Goal: Task Accomplishment & Management: Complete application form

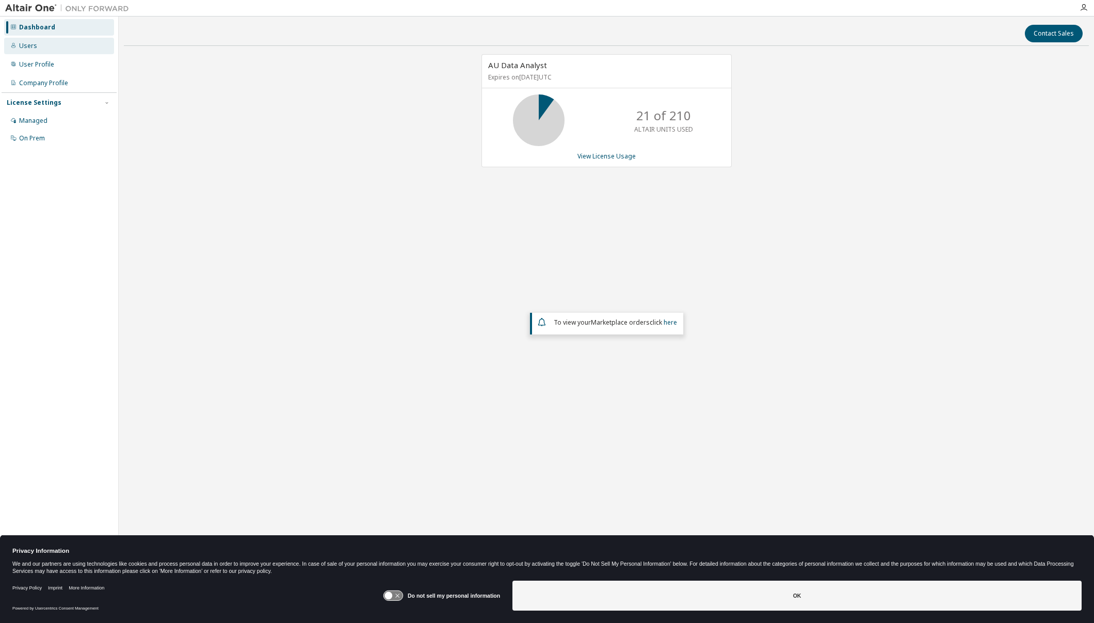
click at [41, 50] on div "Users" at bounding box center [59, 46] width 110 height 17
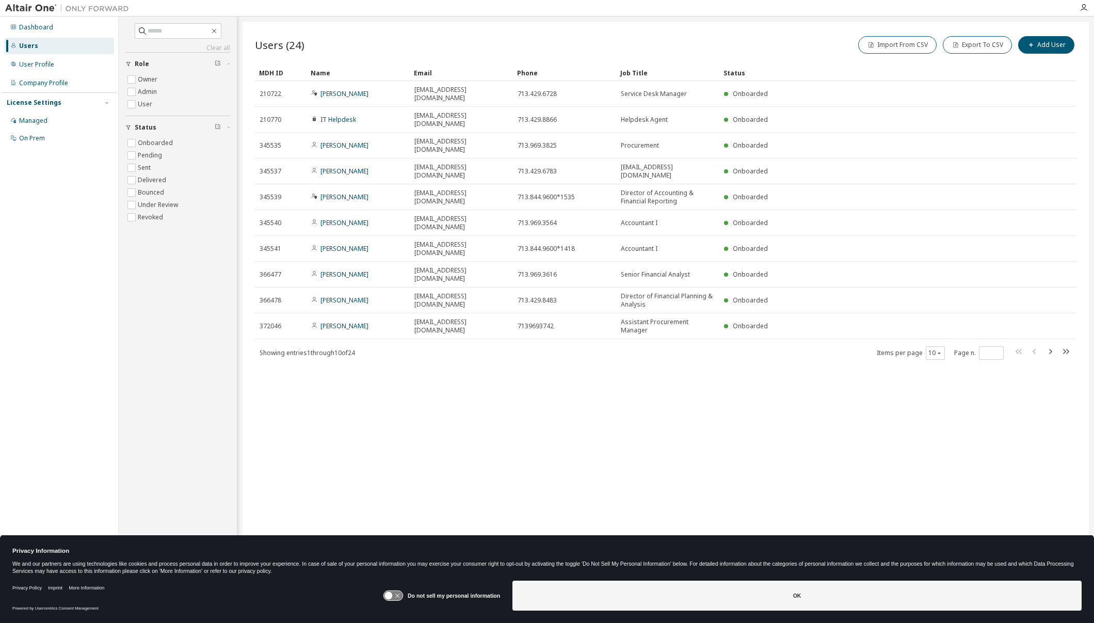
click at [443, 345] on div "Users (24) Import From CSV Export To CSV Add User Clear Load Save Save As Field…" at bounding box center [665, 305] width 846 height 566
click at [456, 479] on div "Users (24) Import From CSV Export To CSV Add User Clear Load Save Save As Field…" at bounding box center [665, 305] width 846 height 566
click at [39, 58] on div "User Profile" at bounding box center [59, 64] width 110 height 17
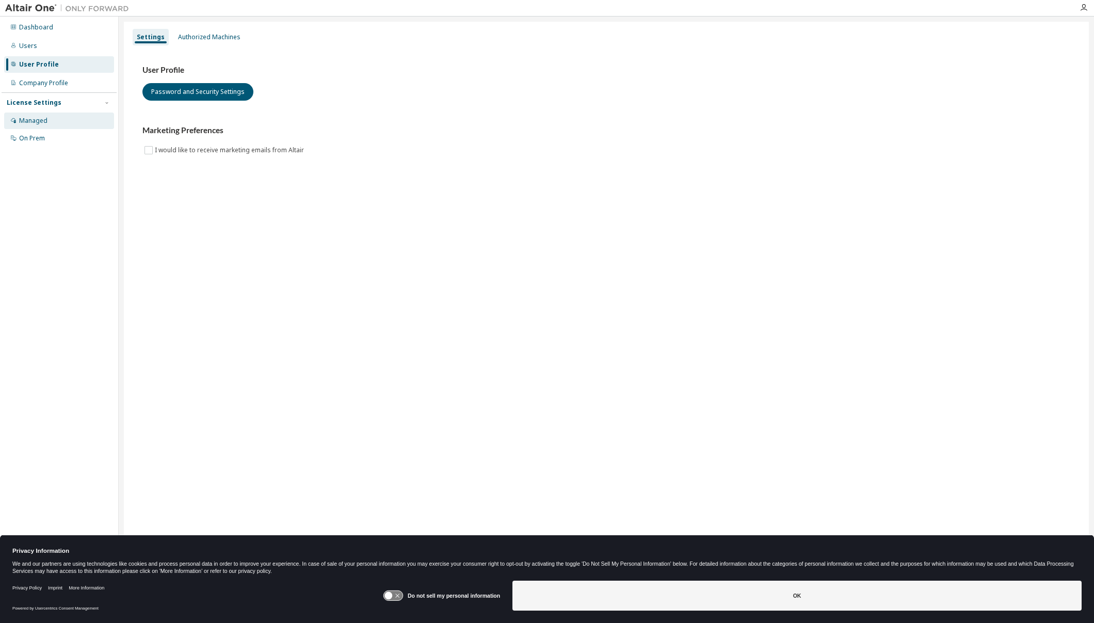
click at [42, 124] on div "Managed" at bounding box center [33, 121] width 28 height 8
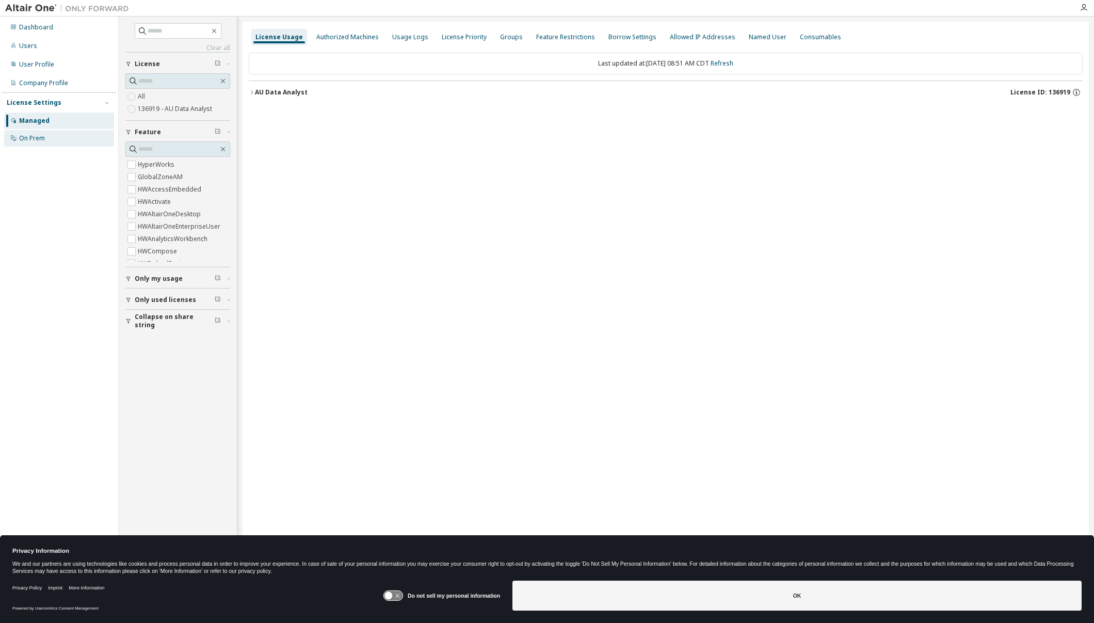
click at [39, 135] on div "On Prem" at bounding box center [32, 138] width 26 height 8
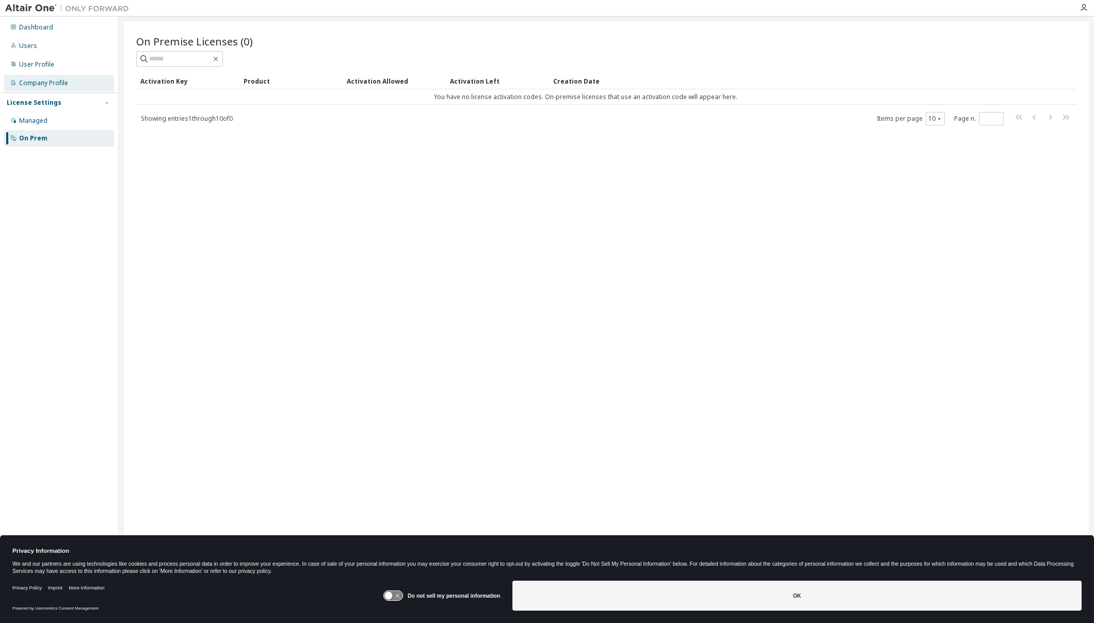
click at [52, 79] on div "Company Profile" at bounding box center [43, 83] width 49 height 8
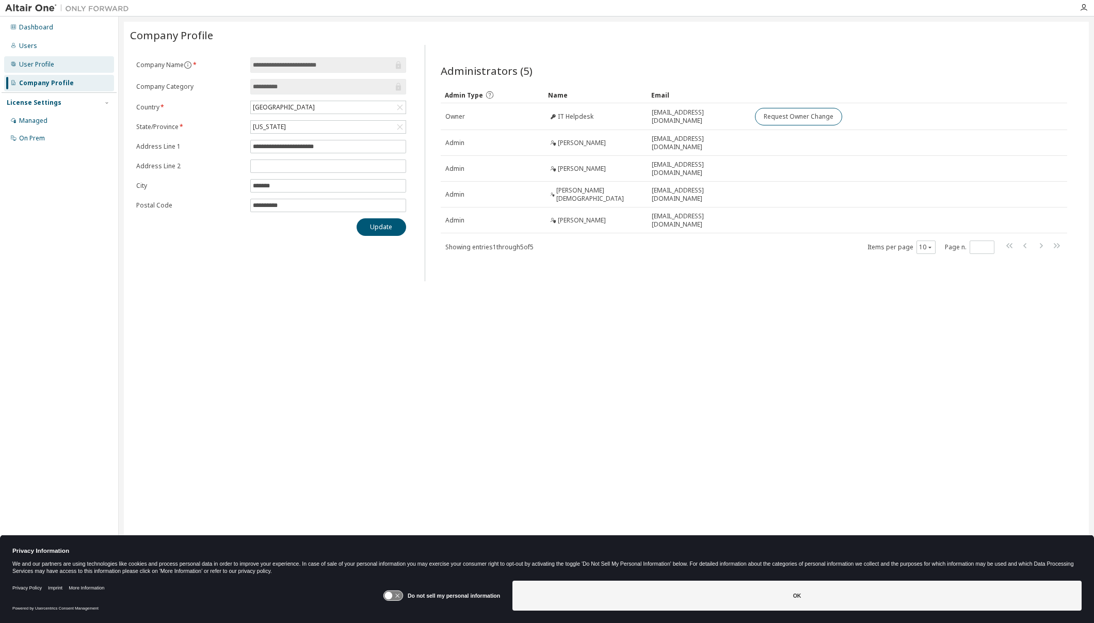
click at [53, 64] on div "User Profile" at bounding box center [36, 64] width 35 height 8
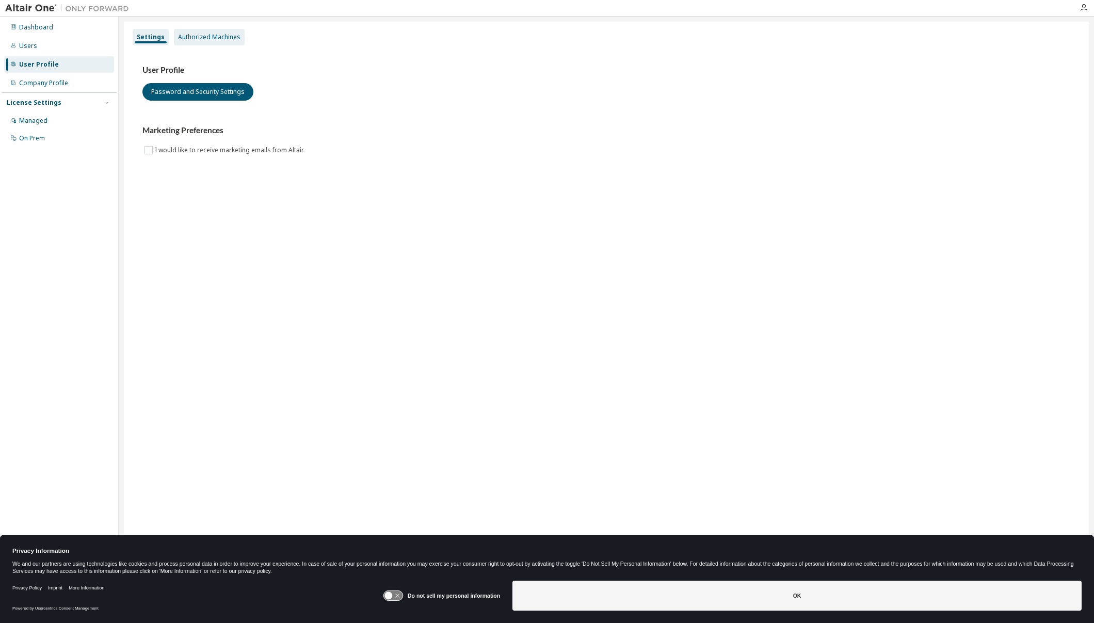
click at [205, 36] on div "Authorized Machines" at bounding box center [209, 37] width 62 height 8
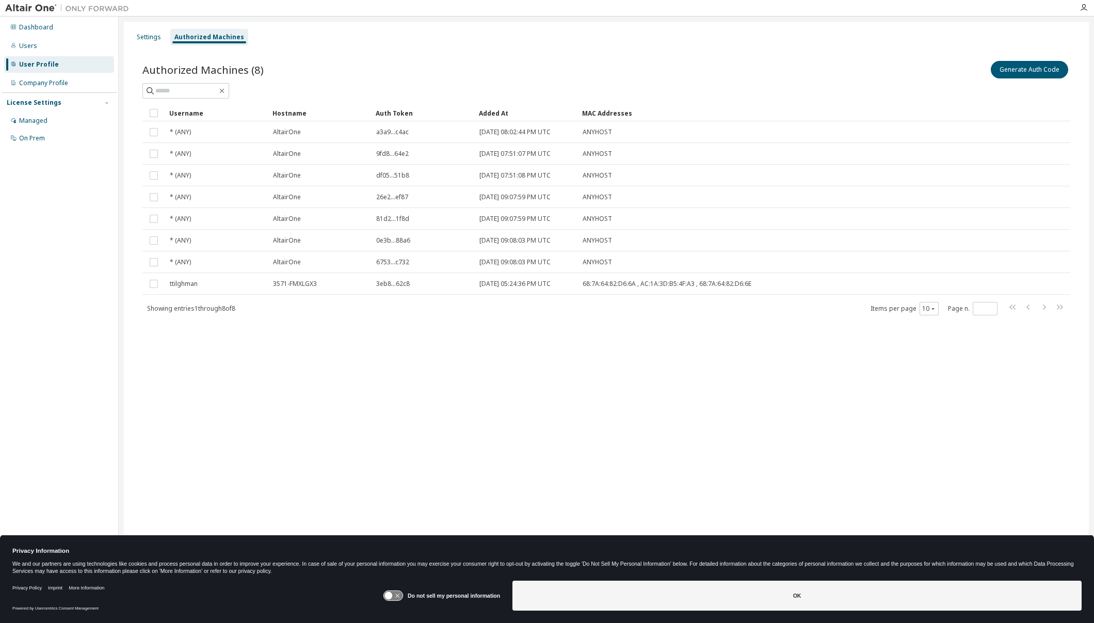
click at [403, 47] on div "Authorized Machines (8) Generate Auth Code Clear Load Save Save As Field Operat…" at bounding box center [606, 194] width 952 height 296
click at [611, 22] on div "Settings Authorized Machines Authorized Machines (8) Generate Auth Code Clear L…" at bounding box center [606, 305] width 965 height 566
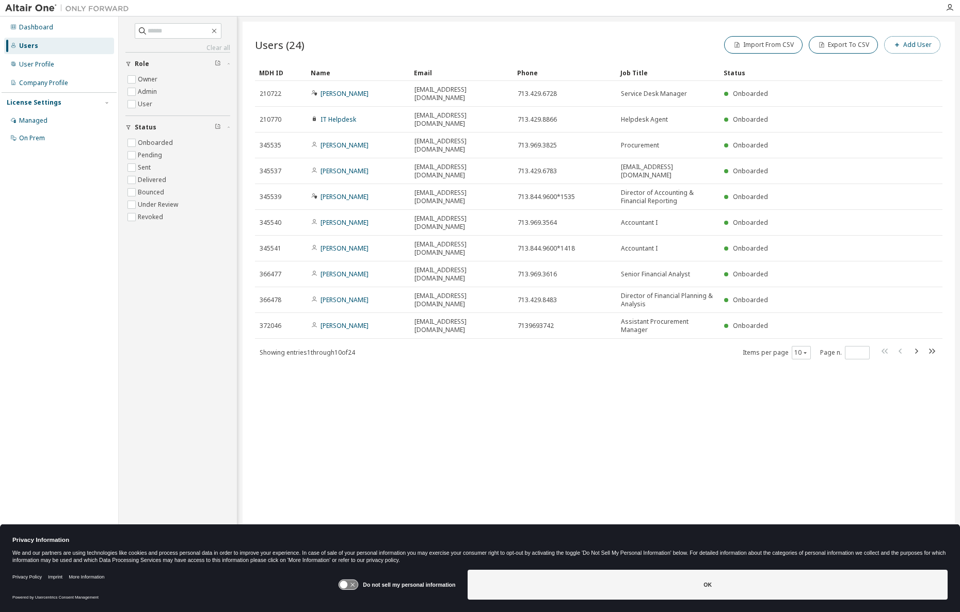
click at [918, 45] on button "Add User" at bounding box center [912, 45] width 56 height 18
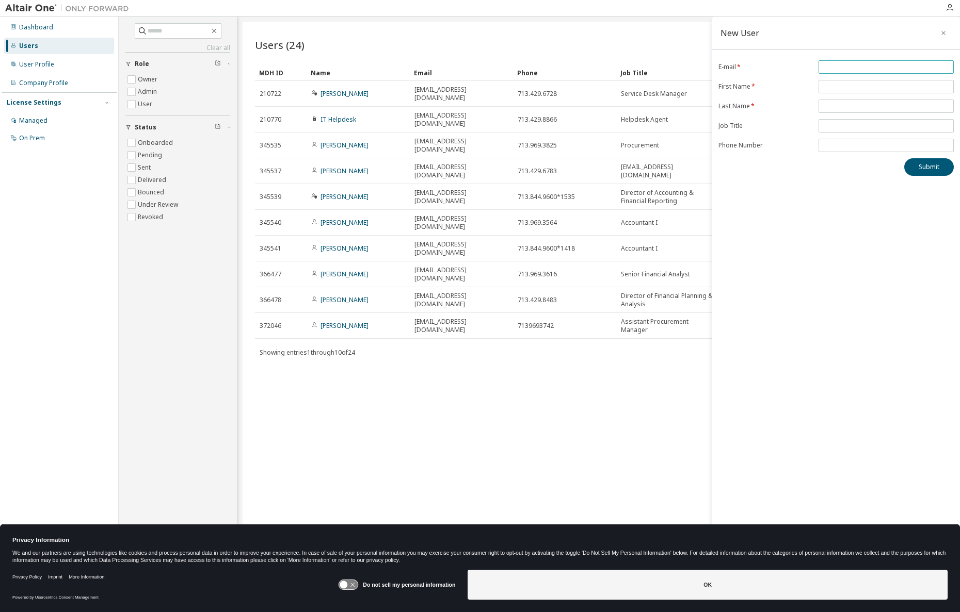
drag, startPoint x: 845, startPoint y: 64, endPoint x: 850, endPoint y: 63, distance: 5.3
click at [846, 64] on input "email" at bounding box center [886, 67] width 130 height 8
type input "**********"
click at [846, 87] on input "text" at bounding box center [886, 87] width 130 height 8
type input "*******"
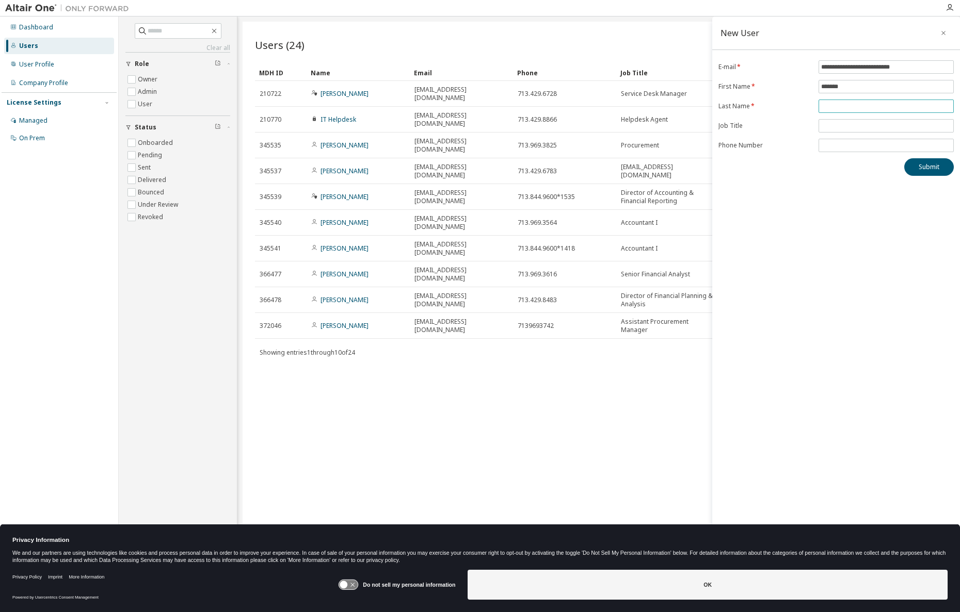
click at [850, 104] on input "text" at bounding box center [886, 106] width 130 height 8
type input "******"
click at [866, 130] on span at bounding box center [885, 125] width 135 height 13
click at [869, 123] on input "text" at bounding box center [886, 126] width 130 height 8
type input "**********"
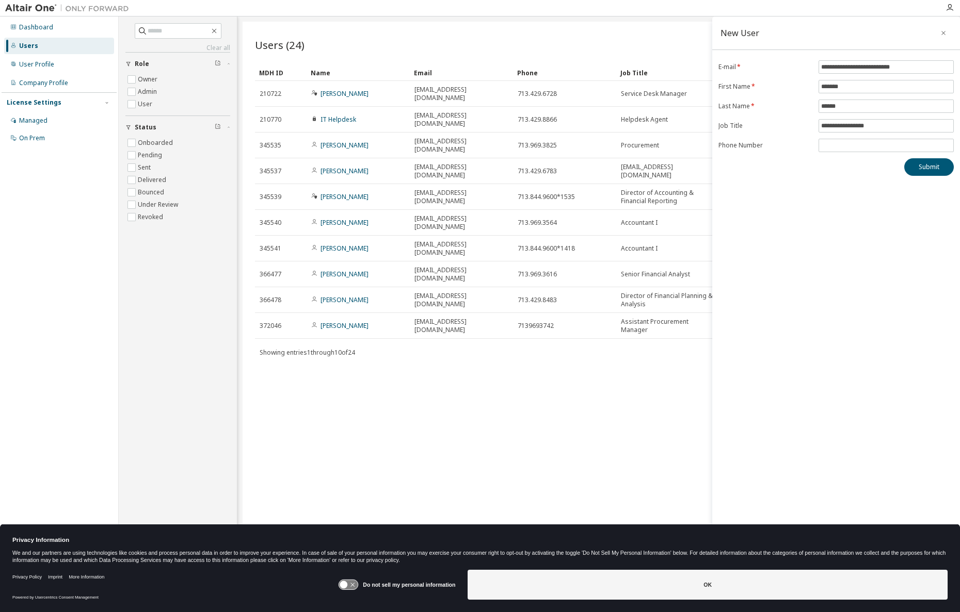
click at [846, 137] on form "**********" at bounding box center [835, 106] width 235 height 92
drag, startPoint x: 846, startPoint y: 140, endPoint x: 846, endPoint y: 146, distance: 5.7
click at [846, 142] on span at bounding box center [885, 145] width 135 height 13
click at [846, 147] on input "tel" at bounding box center [886, 145] width 130 height 8
click at [868, 191] on div "**********" at bounding box center [836, 300] width 248 height 566
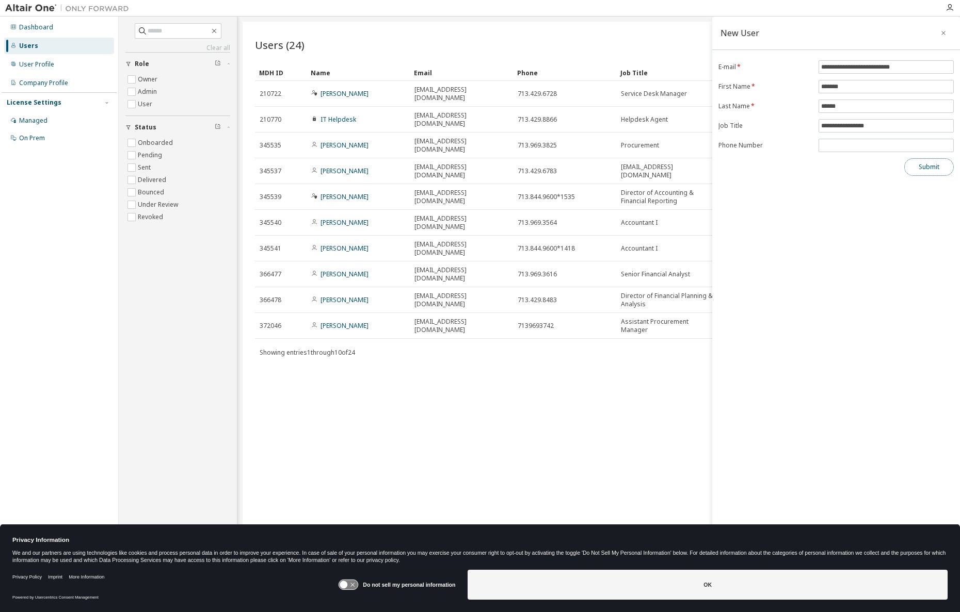
click at [946, 166] on button "Submit" at bounding box center [929, 167] width 50 height 18
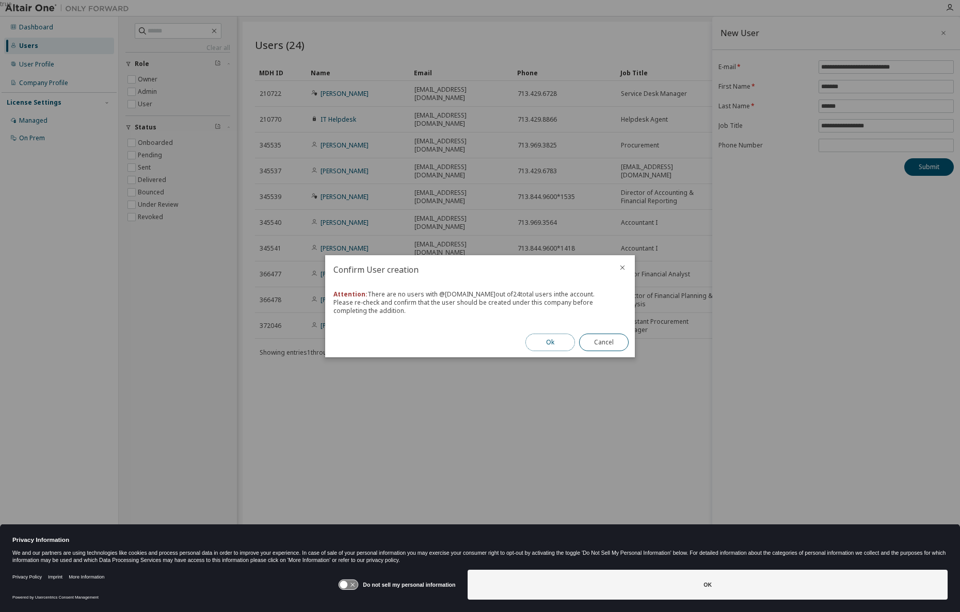
click at [546, 338] on button "Ok" at bounding box center [550, 343] width 50 height 18
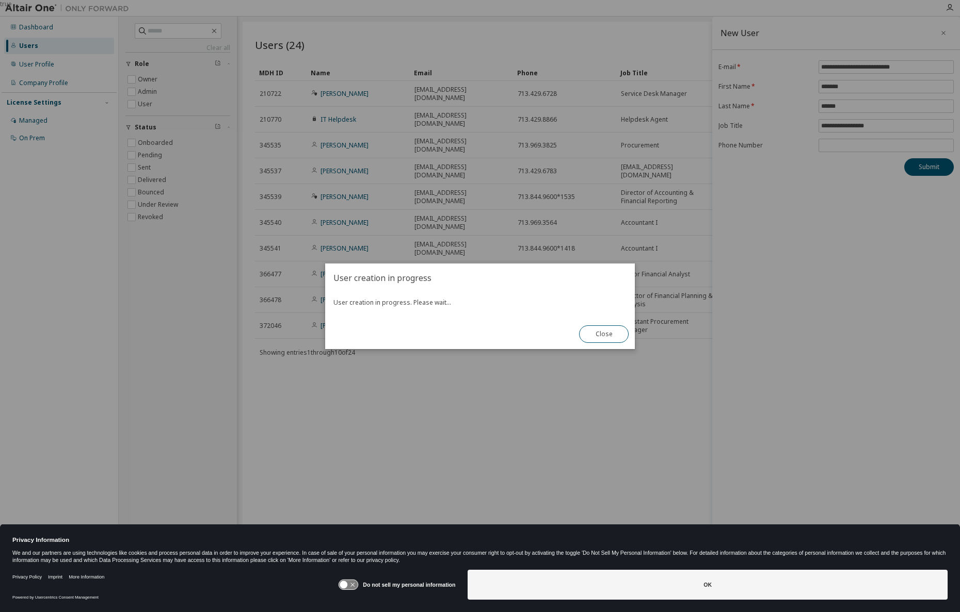
click at [484, 341] on div "User creation in progress User creation in progress. Please wait... Close" at bounding box center [480, 307] width 310 height 86
drag, startPoint x: 513, startPoint y: 279, endPoint x: 577, endPoint y: 338, distance: 86.9
click at [577, 338] on div "User creation in progress User creation in progress. Please wait... Close" at bounding box center [480, 307] width 310 height 86
drag, startPoint x: 577, startPoint y: 338, endPoint x: 491, endPoint y: 348, distance: 86.7
click at [491, 348] on div "User creation in progress User creation in progress. Please wait... Close" at bounding box center [480, 307] width 310 height 86
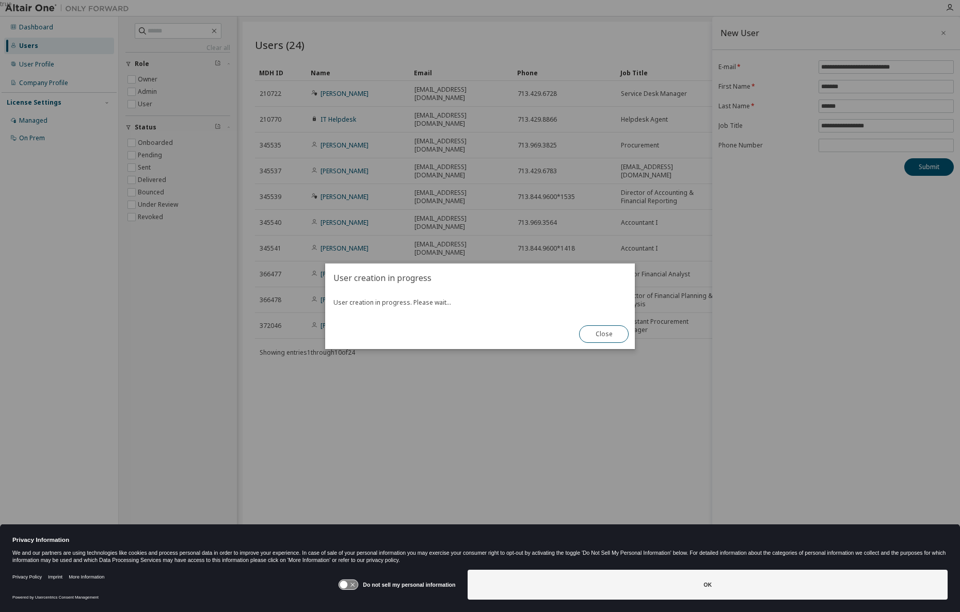
click at [504, 334] on div "User creation in progress User creation in progress. Please wait... Close" at bounding box center [480, 307] width 310 height 86
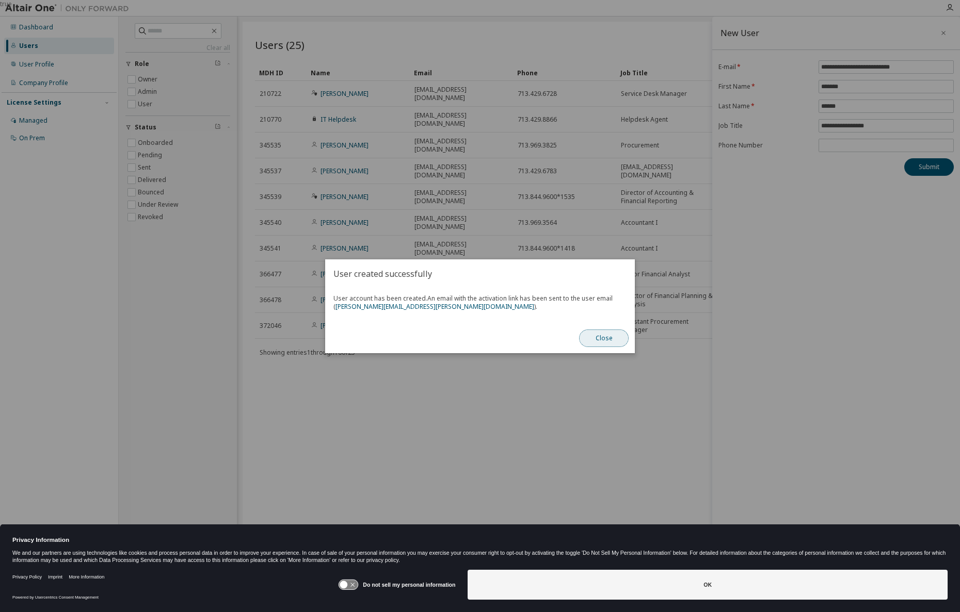
click at [604, 341] on button "Close" at bounding box center [604, 339] width 50 height 18
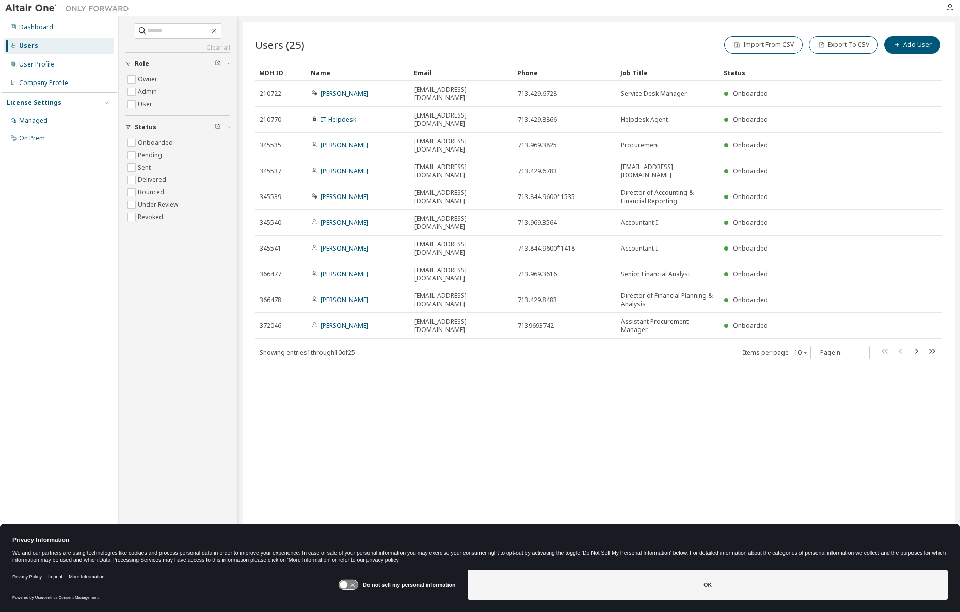
click at [400, 433] on div "Users (25) Import From CSV Export To CSV Add User Clear Load Save Save As Field…" at bounding box center [598, 300] width 712 height 556
click at [920, 345] on icon "button" at bounding box center [916, 351] width 12 height 12
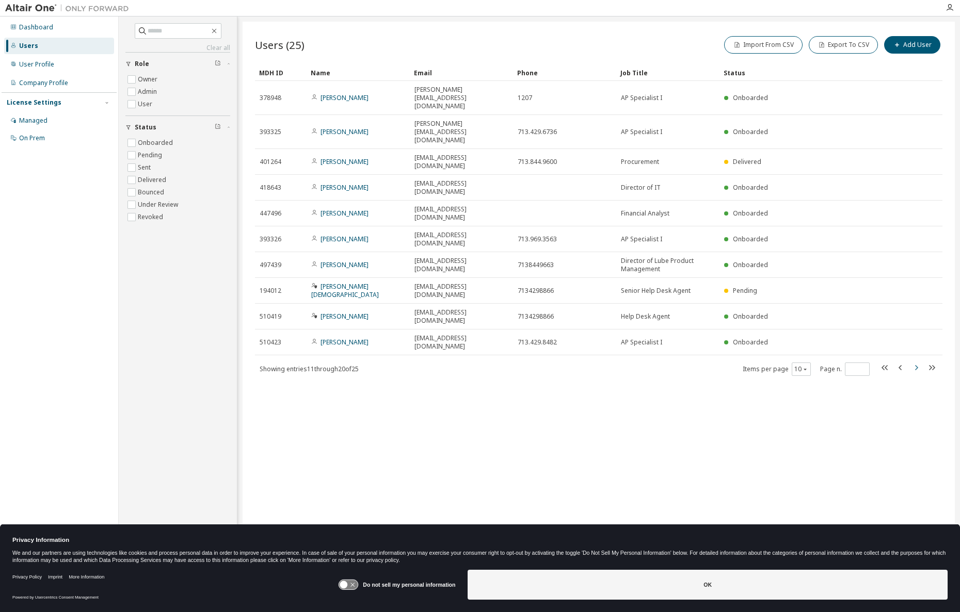
click at [918, 362] on icon "button" at bounding box center [916, 368] width 12 height 12
type input "*"
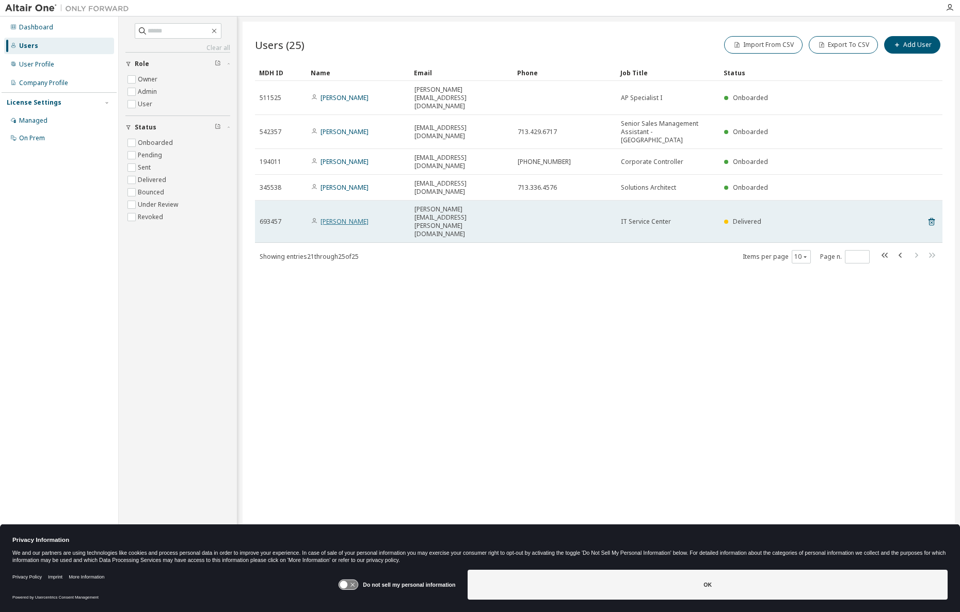
click at [342, 217] on link "Maxwell Gaston" at bounding box center [344, 221] width 48 height 9
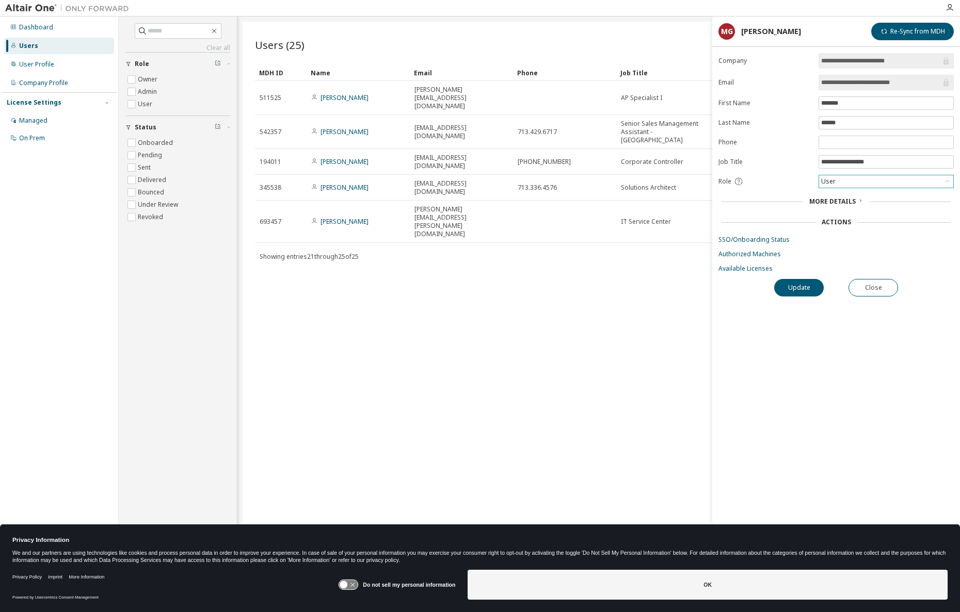
click at [870, 181] on div "User" at bounding box center [886, 181] width 134 height 12
click at [844, 198] on li "Admin" at bounding box center [885, 194] width 132 height 13
click at [795, 290] on button "Update" at bounding box center [799, 288] width 50 height 18
drag, startPoint x: 611, startPoint y: 434, endPoint x: 379, endPoint y: 465, distance: 234.3
click at [610, 434] on div "Users (25) Import From CSV Export To CSV Add User Clear Load Save Save As Field…" at bounding box center [598, 300] width 712 height 556
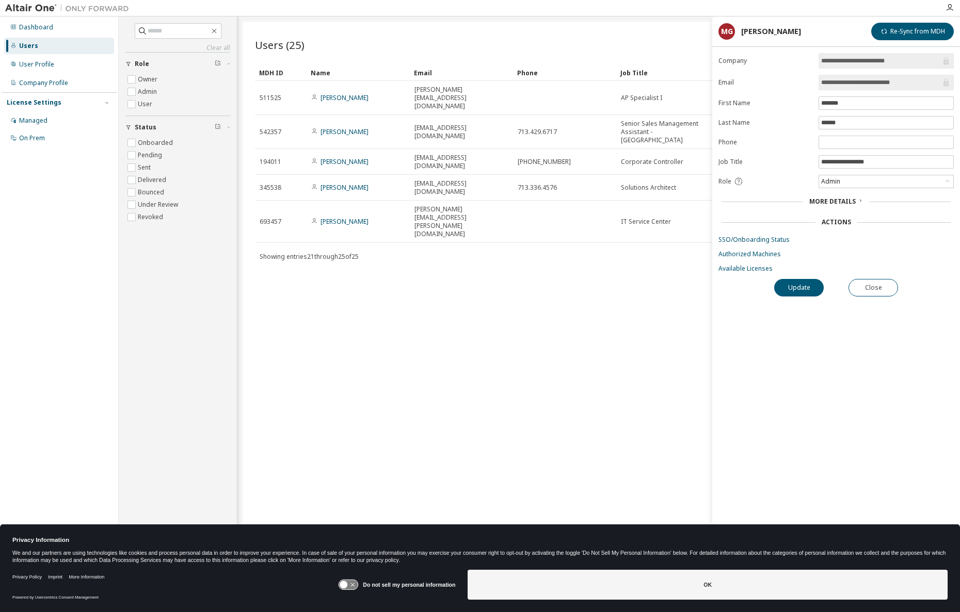
click at [485, 353] on div "Users (25) Import From CSV Export To CSV Add User Clear Load Save Save As Field…" at bounding box center [598, 300] width 712 height 556
click at [770, 365] on div "**********" at bounding box center [836, 317] width 248 height 529
click at [773, 365] on div "**********" at bounding box center [836, 317] width 248 height 529
click at [877, 287] on button "Close" at bounding box center [873, 288] width 50 height 18
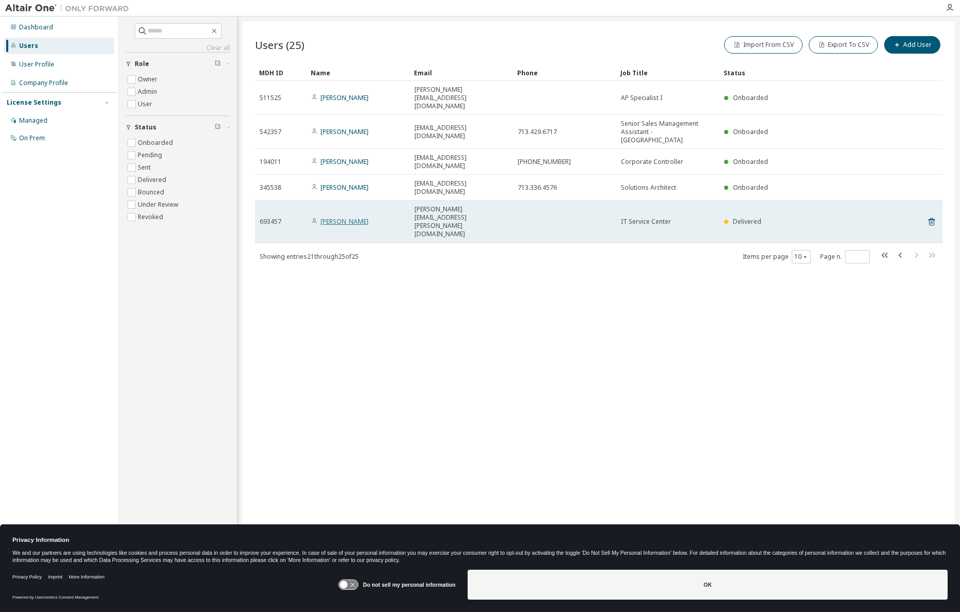
click at [333, 217] on link "Maxwell Gaston" at bounding box center [344, 221] width 48 height 9
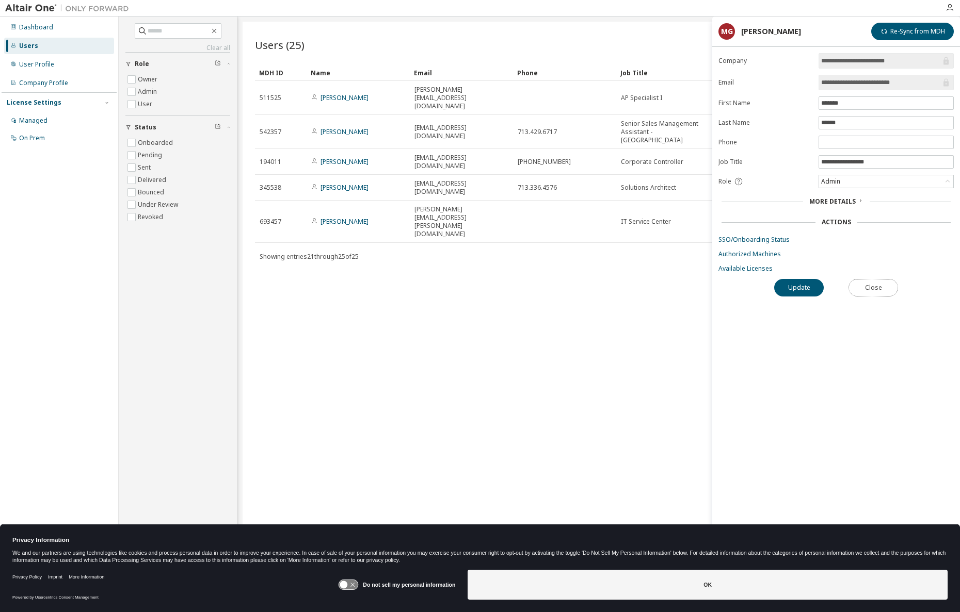
drag, startPoint x: 887, startPoint y: 284, endPoint x: 885, endPoint y: 325, distance: 40.8
click at [887, 285] on button "Close" at bounding box center [873, 288] width 50 height 18
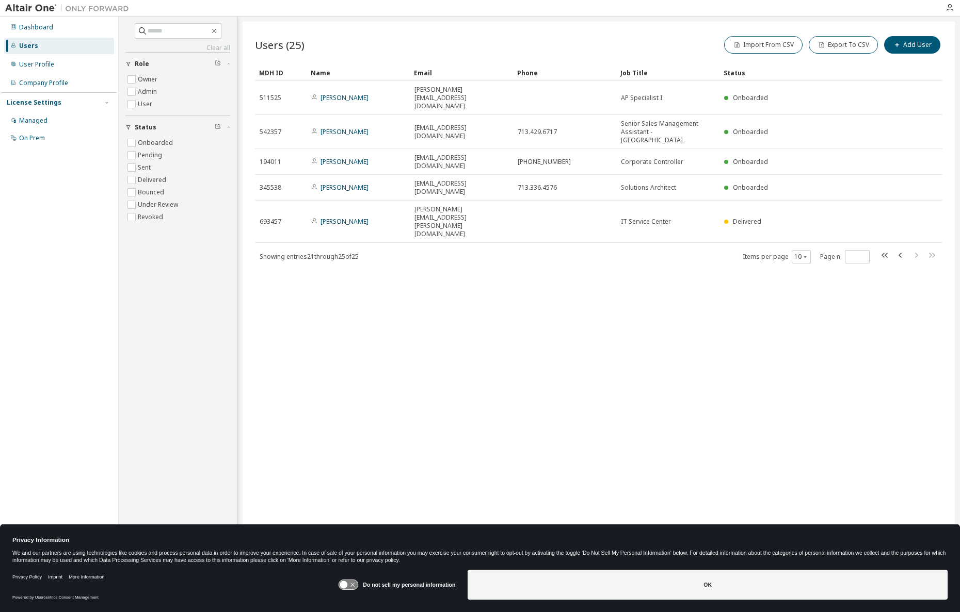
drag, startPoint x: 709, startPoint y: 472, endPoint x: 634, endPoint y: 466, distance: 75.6
click at [704, 471] on div "Users (25) Import From CSV Export To CSV Add User Clear Load Save Save As Field…" at bounding box center [598, 300] width 712 height 556
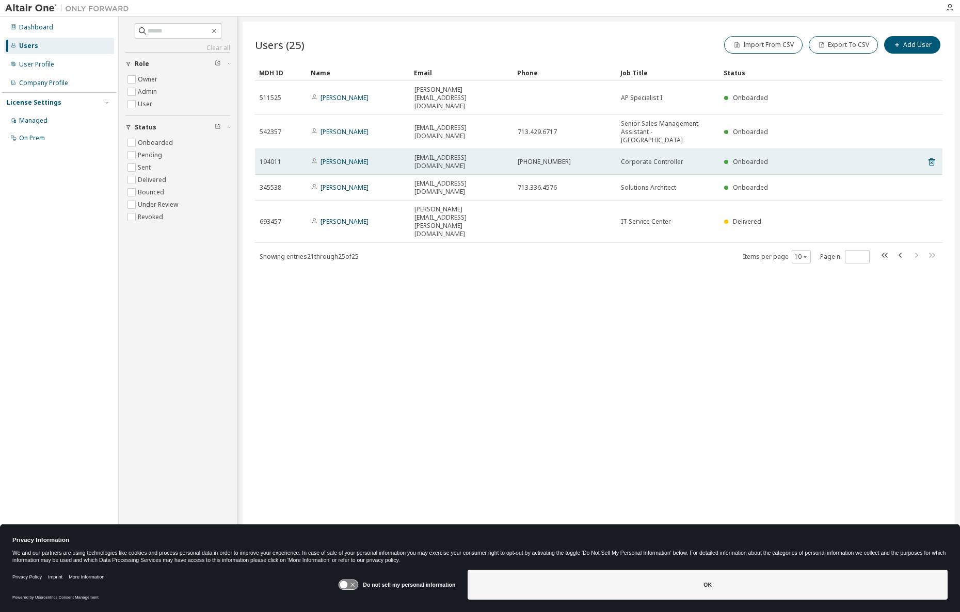
click at [877, 149] on td "Onboarded" at bounding box center [805, 162] width 173 height 26
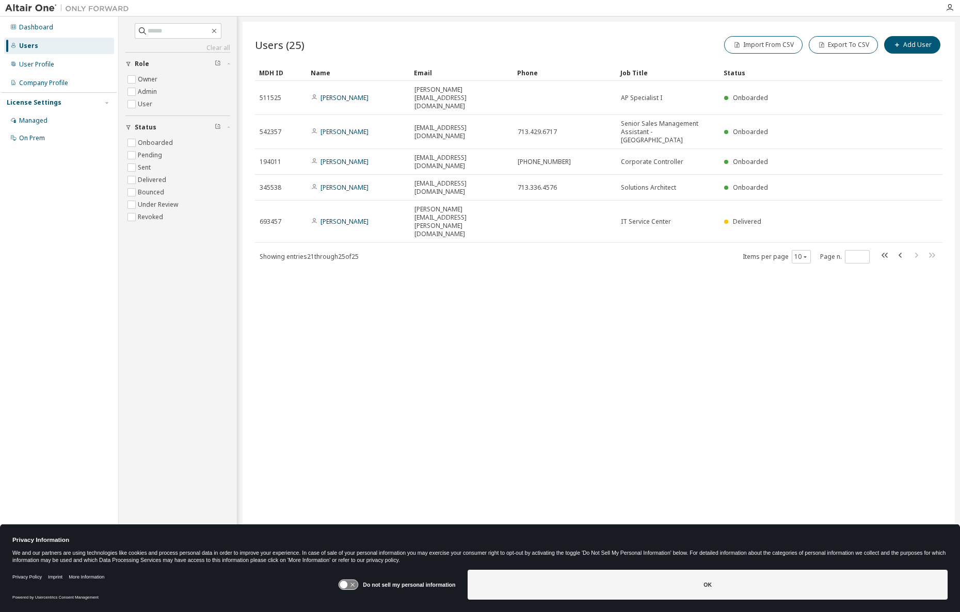
click at [287, 279] on div "Users (25) Import From CSV Export To CSV Add User Clear Load Save Save As Field…" at bounding box center [598, 300] width 712 height 556
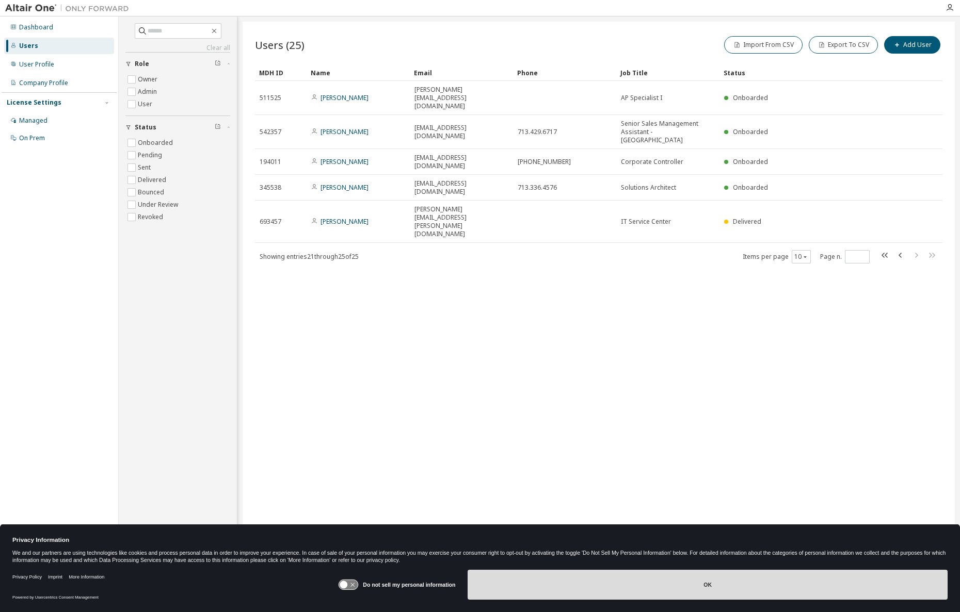
click at [711, 580] on button "OK" at bounding box center [707, 585] width 480 height 30
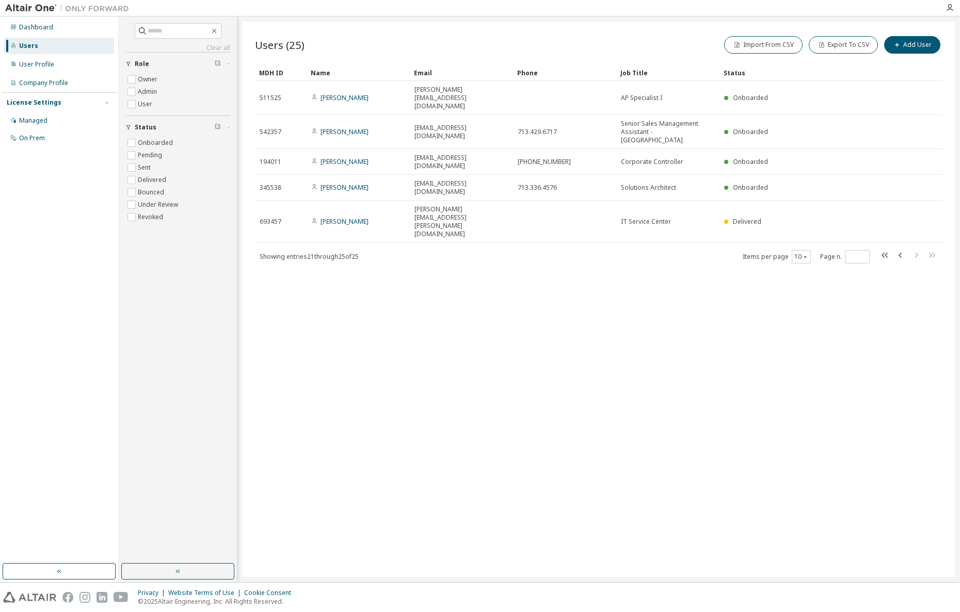
click at [387, 378] on div "Users (25) Import From CSV Export To CSV Add User Clear Load Save Save As Field…" at bounding box center [598, 300] width 712 height 556
click at [41, 50] on div "Users" at bounding box center [59, 46] width 110 height 17
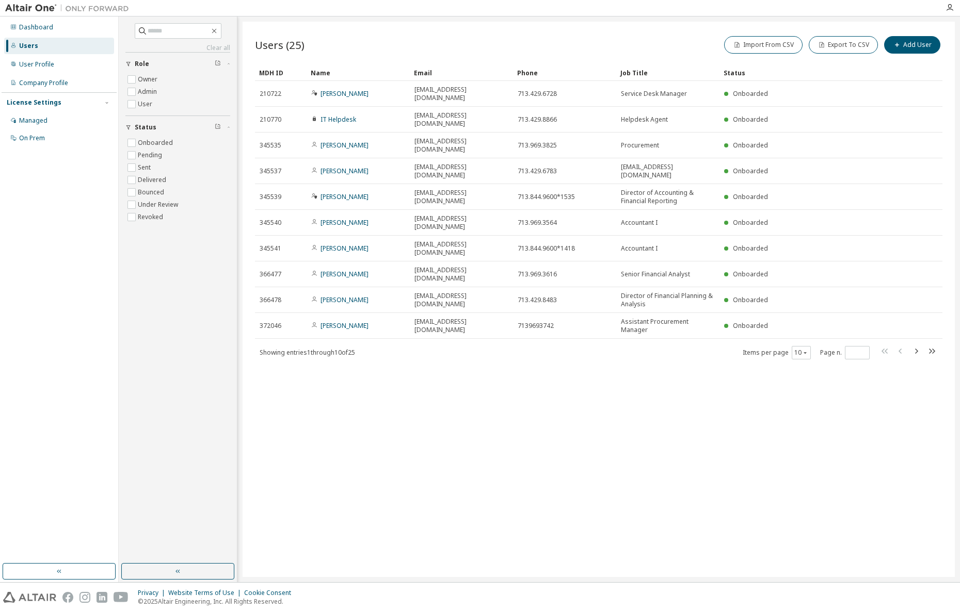
click at [603, 410] on div "Users (25) Import From CSV Export To CSV Add User Clear Load Save Save As Field…" at bounding box center [598, 300] width 712 height 556
click at [484, 416] on div "Users (25) Import From CSV Export To CSV Add User Clear Load Save Save As Field…" at bounding box center [598, 300] width 712 height 556
click at [673, 29] on div "Users (25) Import From CSV Export To CSV Add User Clear Load Save Save As Field…" at bounding box center [598, 300] width 712 height 556
click at [429, 355] on div "Users (25) Import From CSV Export To CSV Add User Clear Load Save Save As Field…" at bounding box center [598, 300] width 712 height 556
click at [582, 24] on div "Users (25) Import From CSV Export To CSV Add User Clear Load Save Save As Field…" at bounding box center [598, 300] width 712 height 556
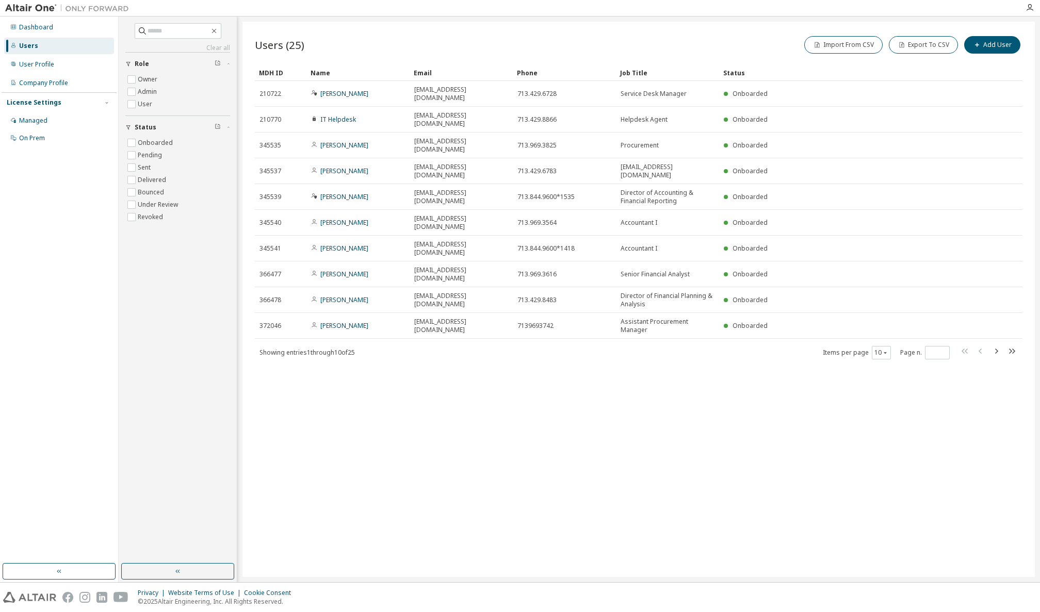
click at [389, 30] on div "Users (25) Import From CSV Export To CSV Add User Clear Load Save Save As Field…" at bounding box center [638, 300] width 792 height 556
